Goal: Task Accomplishment & Management: Manage account settings

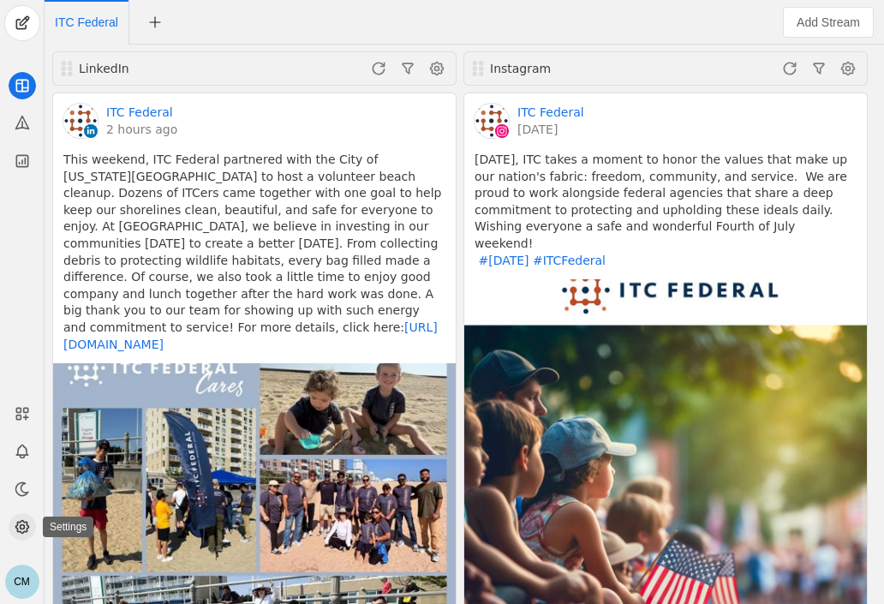
click at [20, 526] on circle at bounding box center [22, 527] width 4 height 4
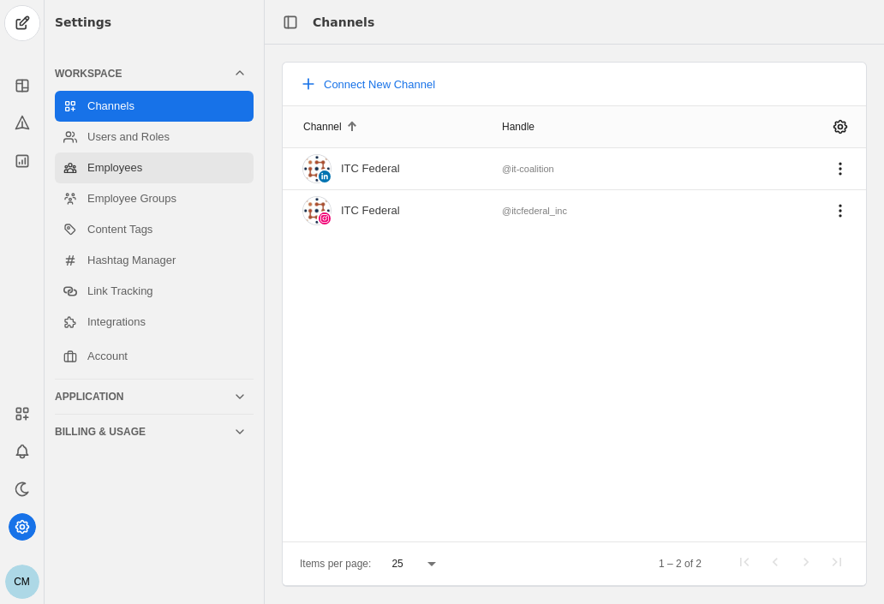
click at [146, 160] on link "Employees" at bounding box center [154, 167] width 199 height 31
